Goal: Check status: Check status

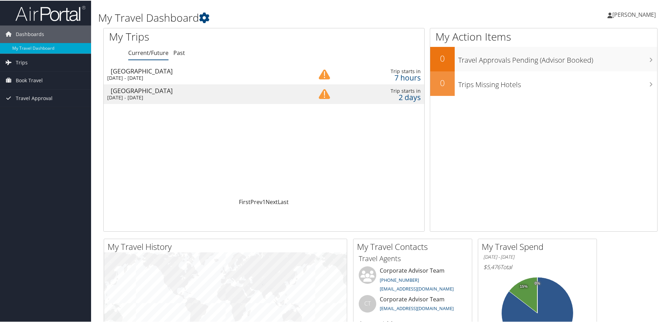
click at [149, 88] on div "[GEOGRAPHIC_DATA]" at bounding box center [204, 90] width 187 height 6
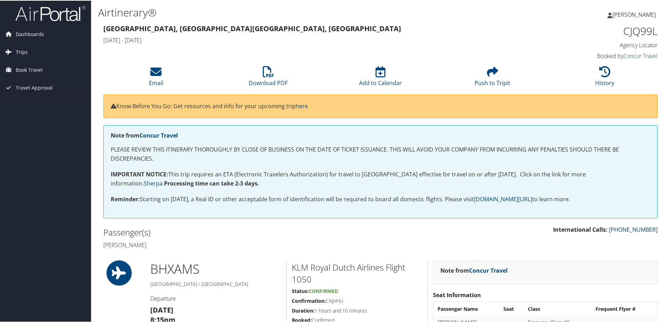
click at [44, 58] on link "Trips" at bounding box center [45, 52] width 91 height 18
click at [43, 66] on link "Current/Future Trips" at bounding box center [45, 65] width 91 height 11
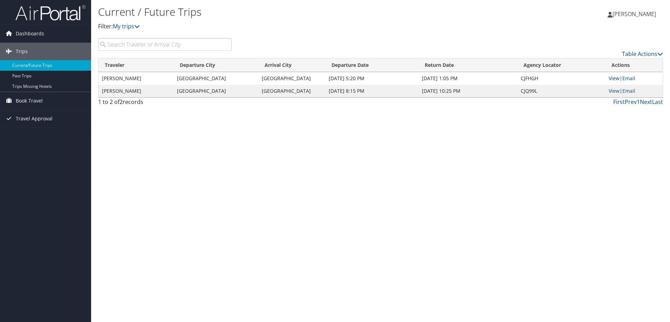
click at [611, 77] on link "View" at bounding box center [613, 78] width 11 height 7
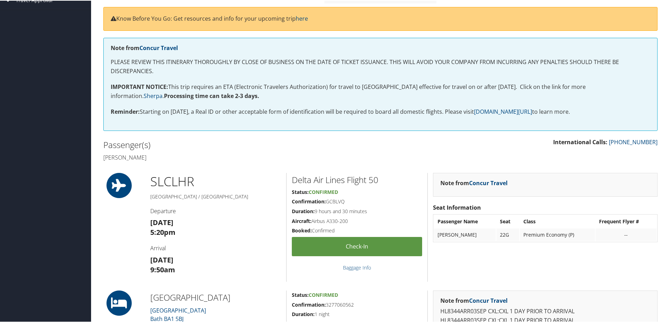
scroll to position [70, 0]
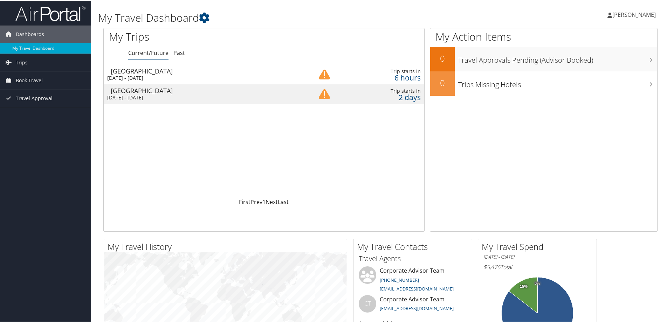
click at [156, 75] on div "[DATE] - [DATE]" at bounding box center [200, 77] width 187 height 6
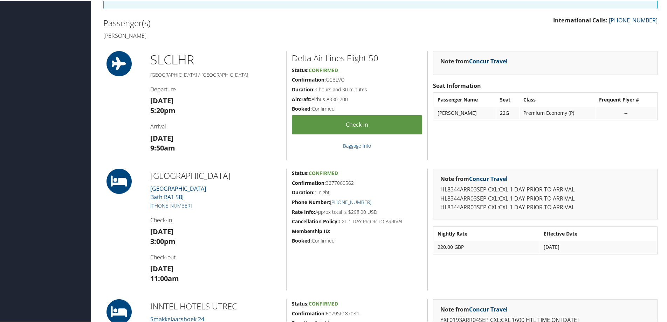
scroll to position [210, 0]
